Goal: Transaction & Acquisition: Book appointment/travel/reservation

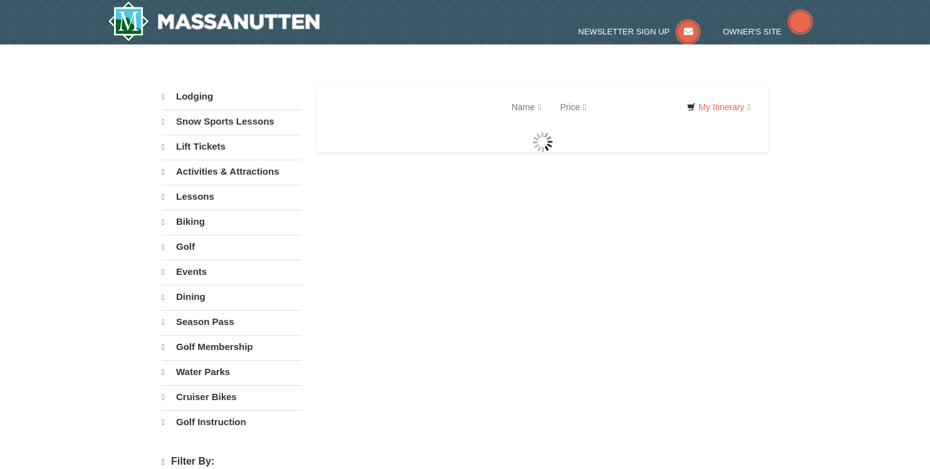
select select "10"
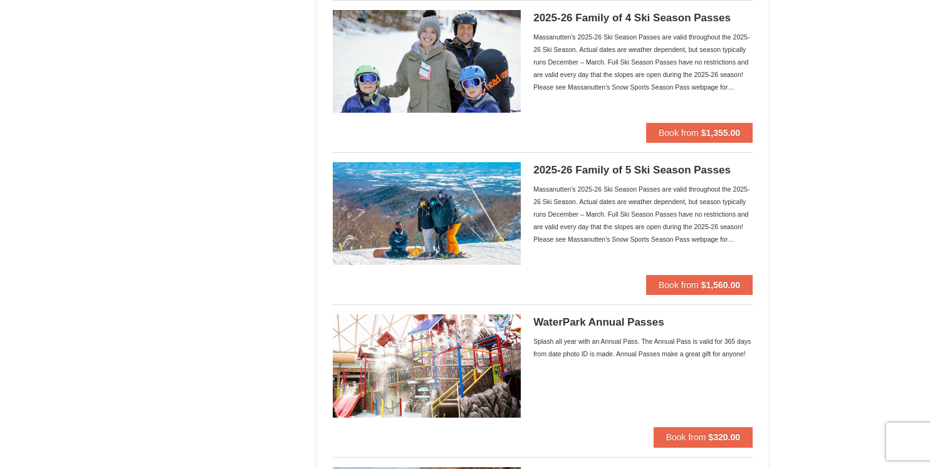
scroll to position [819, 0]
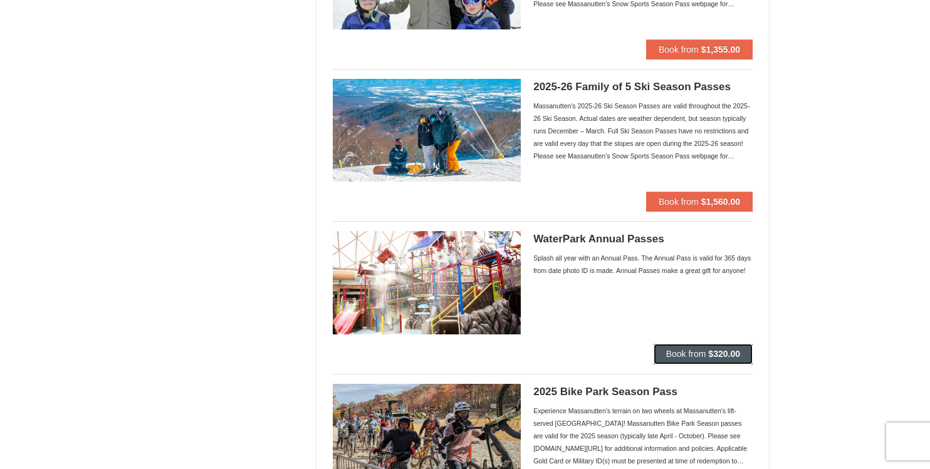
click at [672, 350] on span "Book from" at bounding box center [686, 354] width 40 height 10
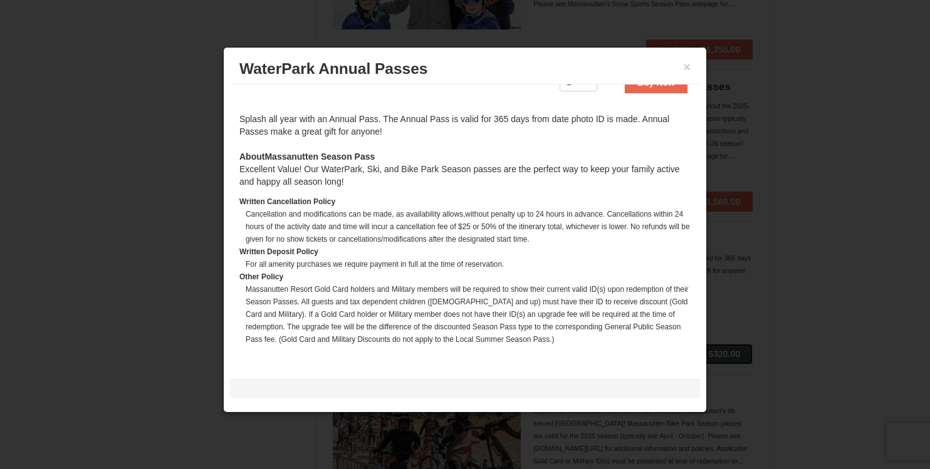
scroll to position [376, 0]
click at [156, 273] on div at bounding box center [465, 234] width 930 height 469
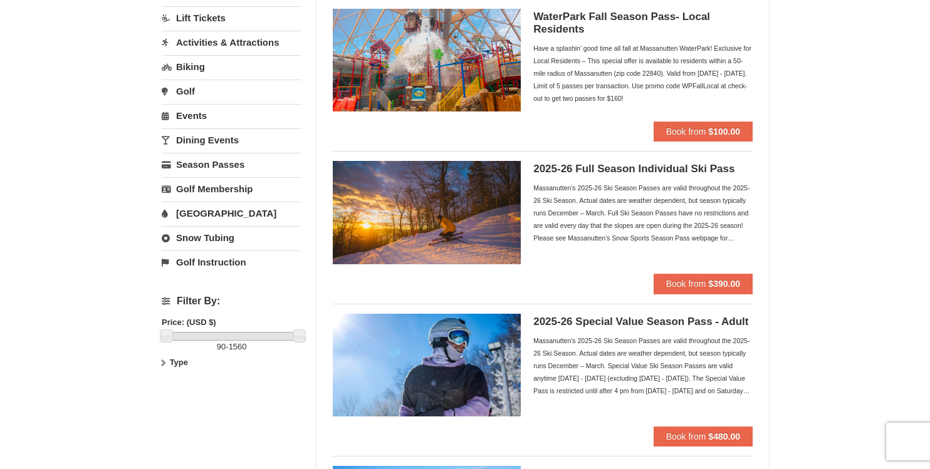
scroll to position [0, 0]
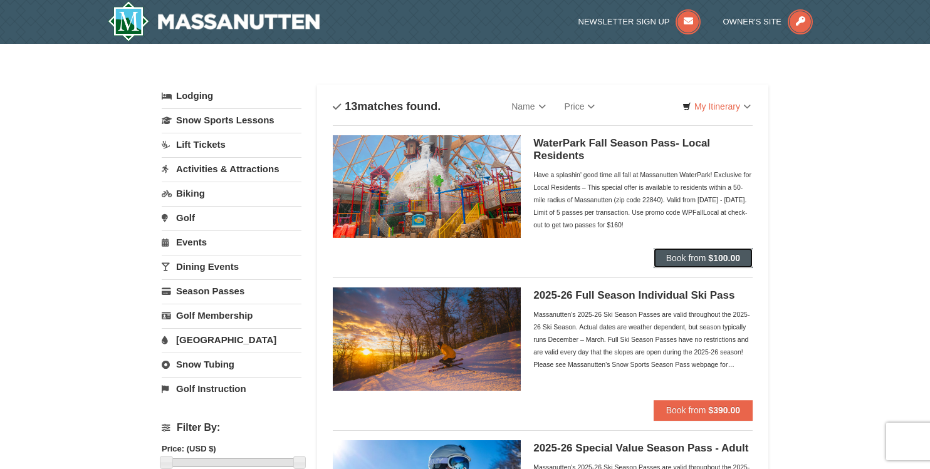
click at [685, 260] on span "Book from" at bounding box center [686, 258] width 40 height 10
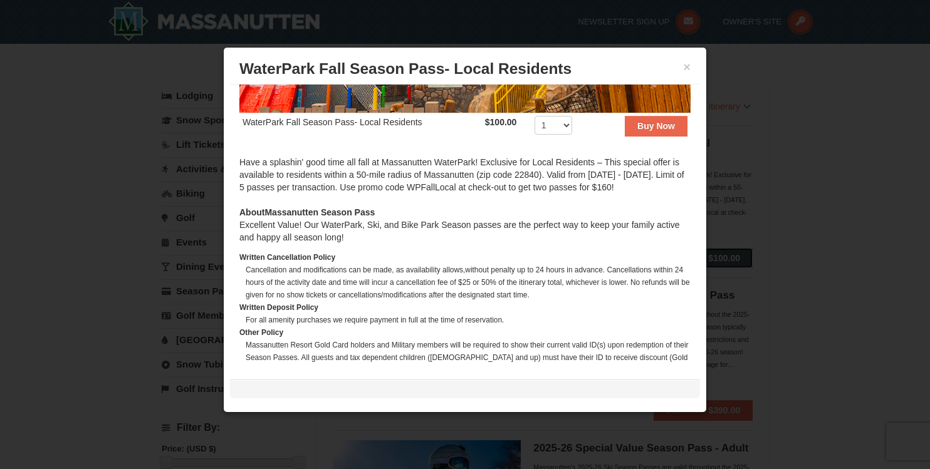
scroll to position [284, 0]
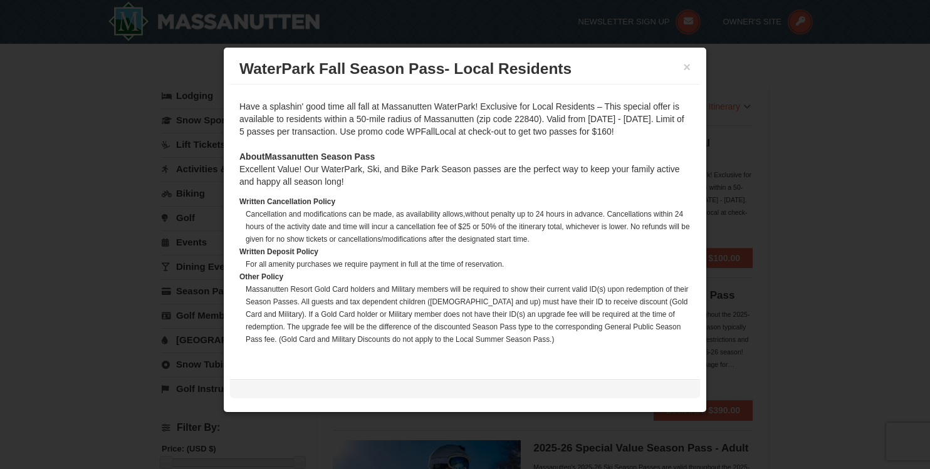
click at [829, 200] on div at bounding box center [465, 234] width 930 height 469
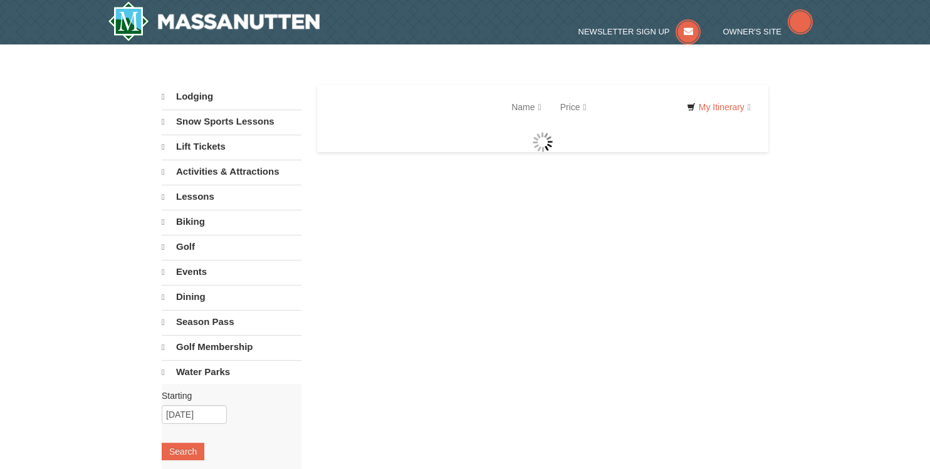
select select "10"
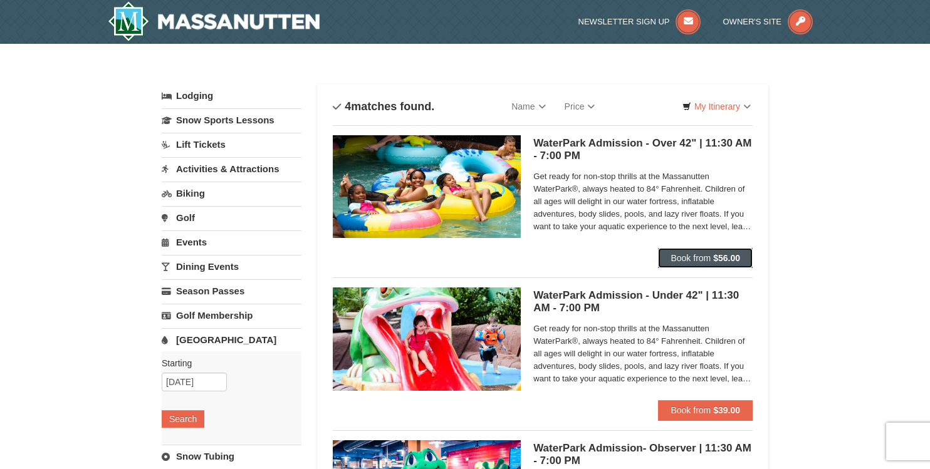
click at [674, 253] on span "Book from" at bounding box center [690, 258] width 40 height 10
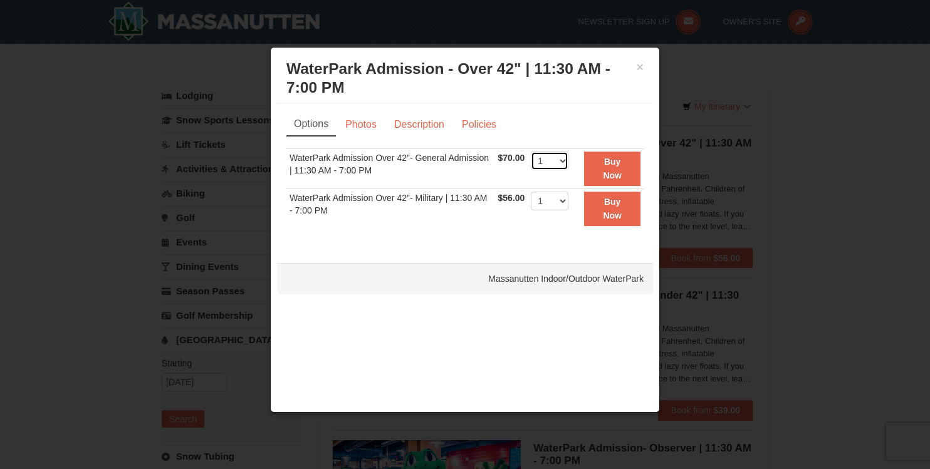
click at [562, 160] on select "1 2 3 4 5 6 7 8 9 10 11 12 13 14 15 16 17 18 19 20 21 22" at bounding box center [550, 161] width 38 height 19
select select "3"
click at [531, 152] on select "1 2 3 4 5 6 7 8 9 10 11 12 13 14 15 16 17 18 19 20 21 22" at bounding box center [550, 161] width 38 height 19
click at [639, 68] on button "×" at bounding box center [640, 67] width 8 height 13
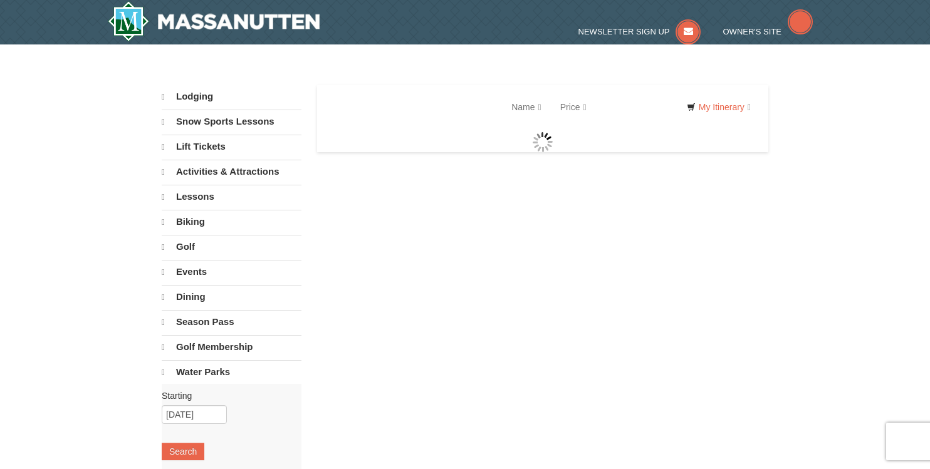
select select "10"
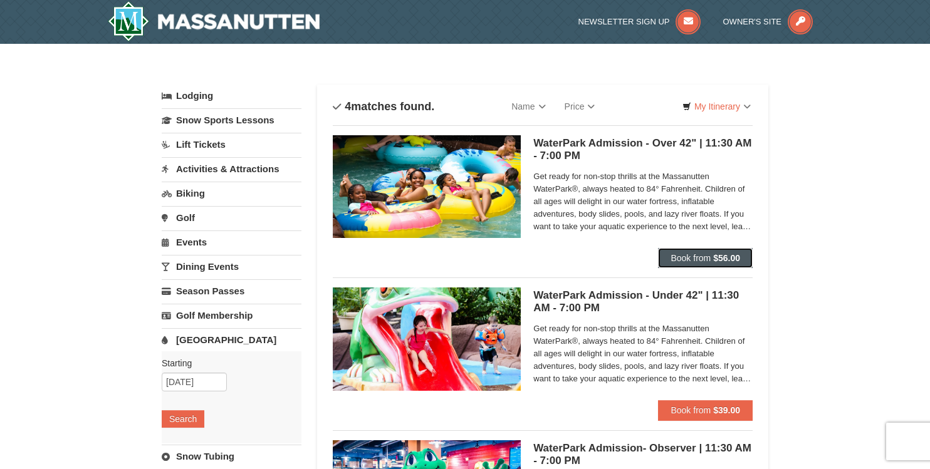
click at [681, 263] on button "Book from $56.00" at bounding box center [705, 258] width 95 height 20
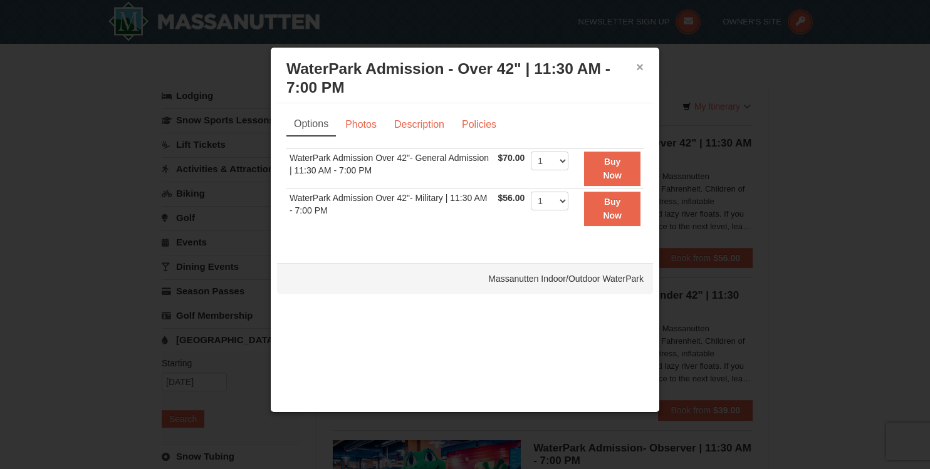
click at [637, 70] on button "×" at bounding box center [640, 67] width 8 height 13
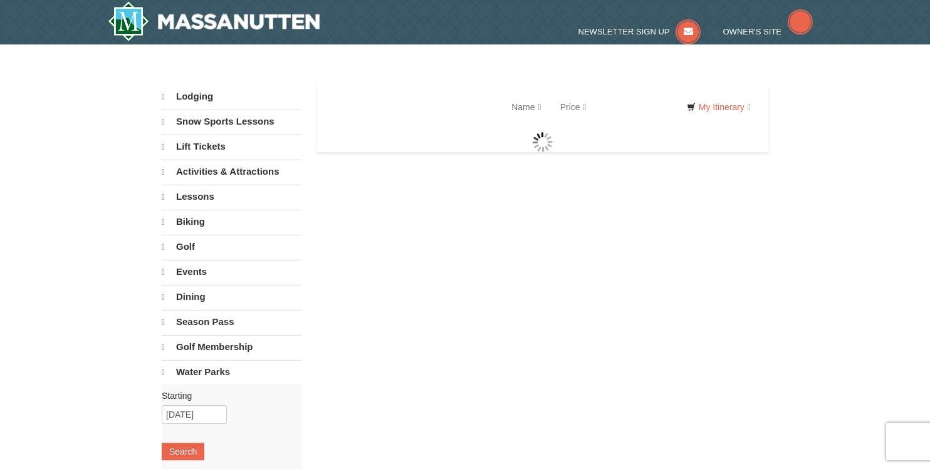
select select "10"
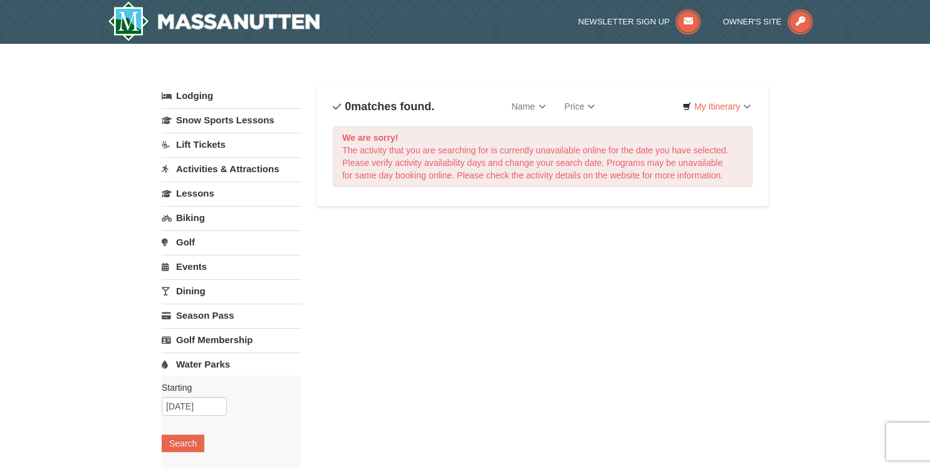
scroll to position [15, 0]
